Goal: Information Seeking & Learning: Learn about a topic

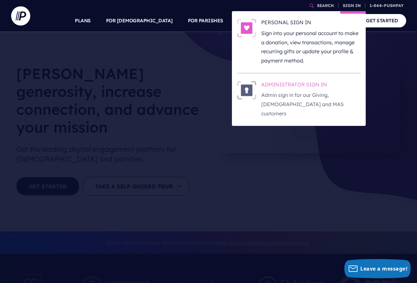
click at [294, 94] on p "Admin sign in for our Giving, [DEMOGRAPHIC_DATA] and MAS customers" at bounding box center [310, 103] width 99 height 27
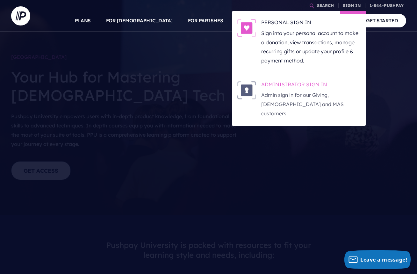
click at [297, 96] on p "Admin sign in for our Giving, [DEMOGRAPHIC_DATA] and MAS customers" at bounding box center [310, 103] width 99 height 27
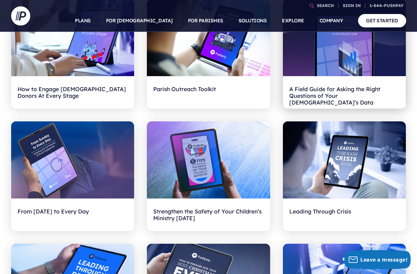
scroll to position [416, 0]
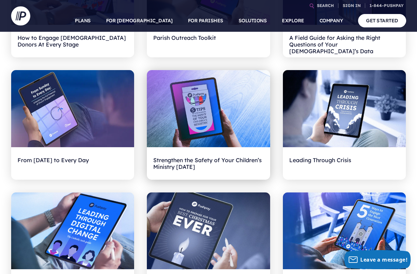
click at [185, 162] on h2 "Strengthen the Safety of Your Children’s Ministry [DATE]" at bounding box center [208, 163] width 110 height 20
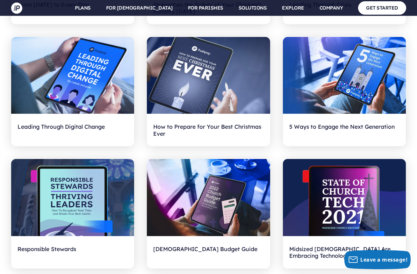
scroll to position [573, 0]
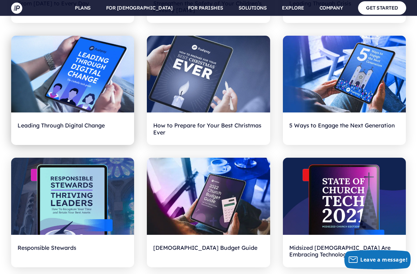
click at [68, 125] on h2 "Leading Through Digital Change" at bounding box center [73, 129] width 110 height 20
click at [65, 122] on h2 "Leading Through Digital Change" at bounding box center [73, 129] width 110 height 20
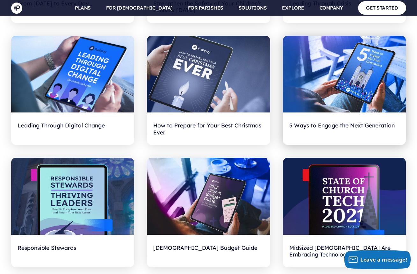
click at [310, 124] on h2 "5 Ways to Engage the Next Generation" at bounding box center [344, 129] width 110 height 20
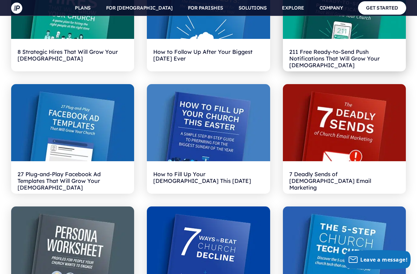
scroll to position [1058, 0]
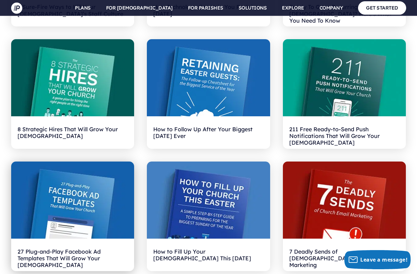
click at [67, 203] on img at bounding box center [72, 199] width 123 height 77
